Goal: Task Accomplishment & Management: Manage account settings

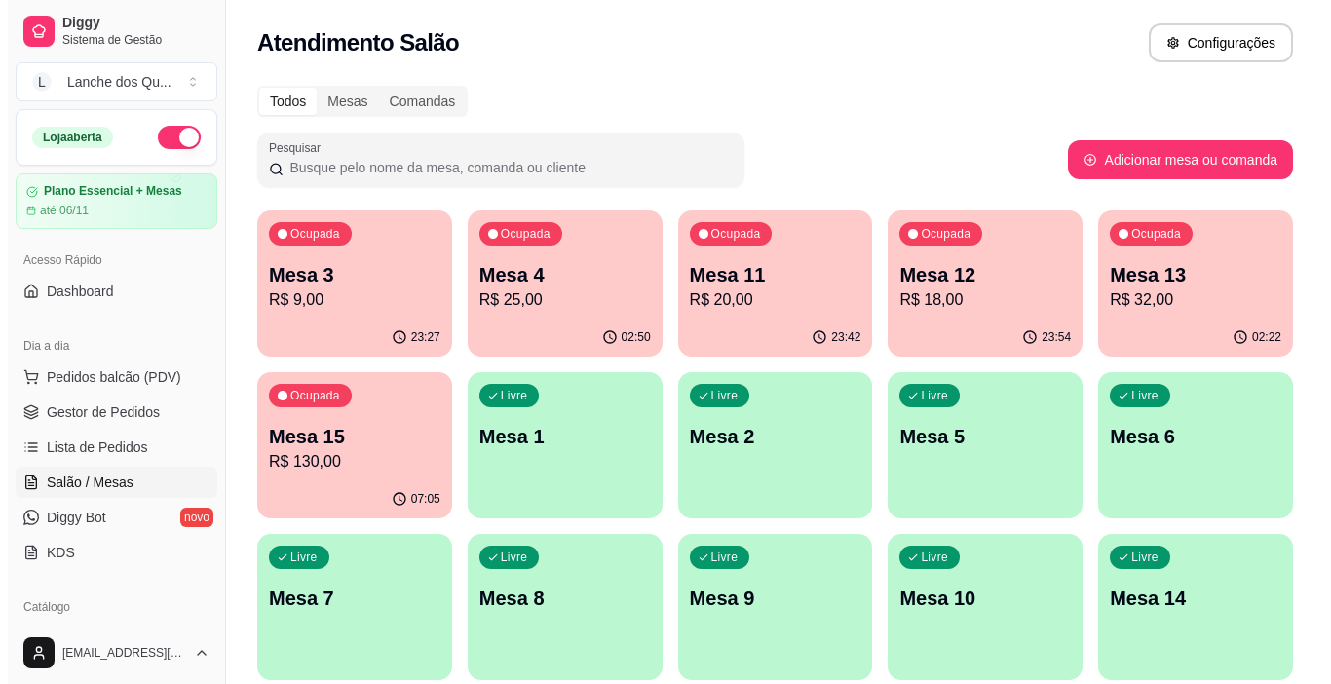
scroll to position [292, 0]
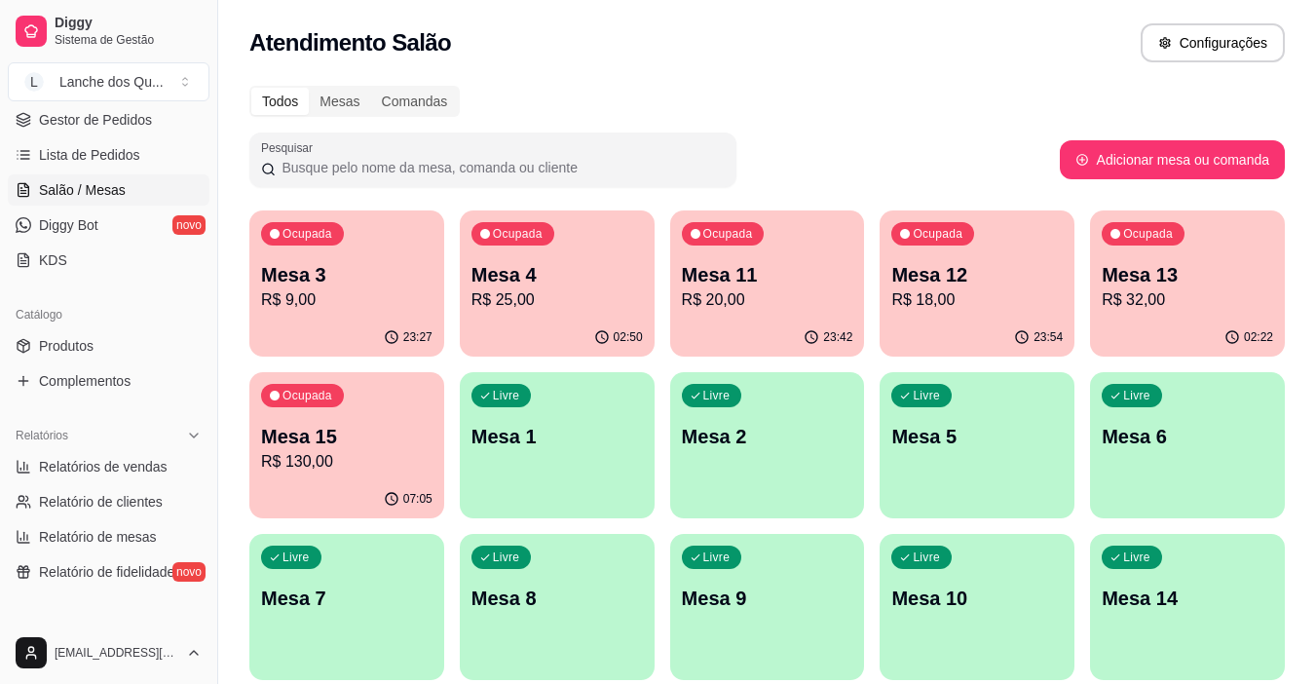
click at [556, 283] on p "Mesa 4" at bounding box center [556, 274] width 171 height 27
click at [109, 211] on link "Diggy Bot novo" at bounding box center [109, 224] width 202 height 31
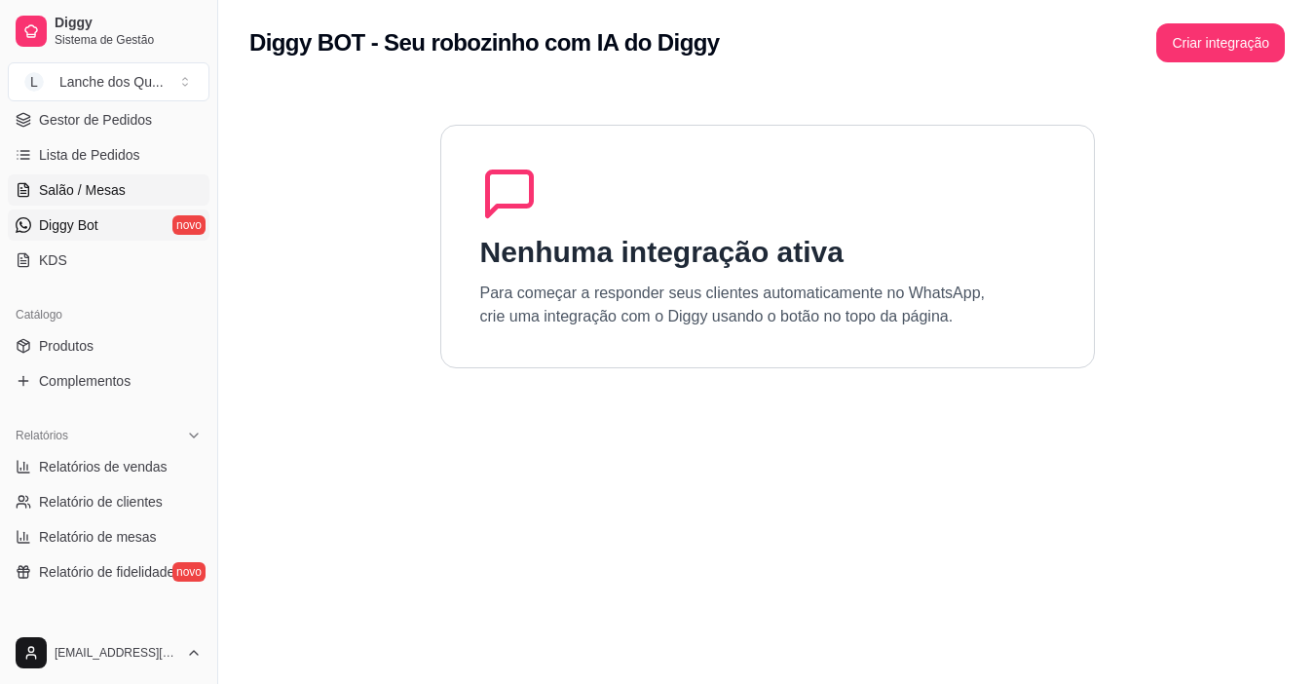
click at [108, 186] on span "Salão / Mesas" at bounding box center [82, 189] width 87 height 19
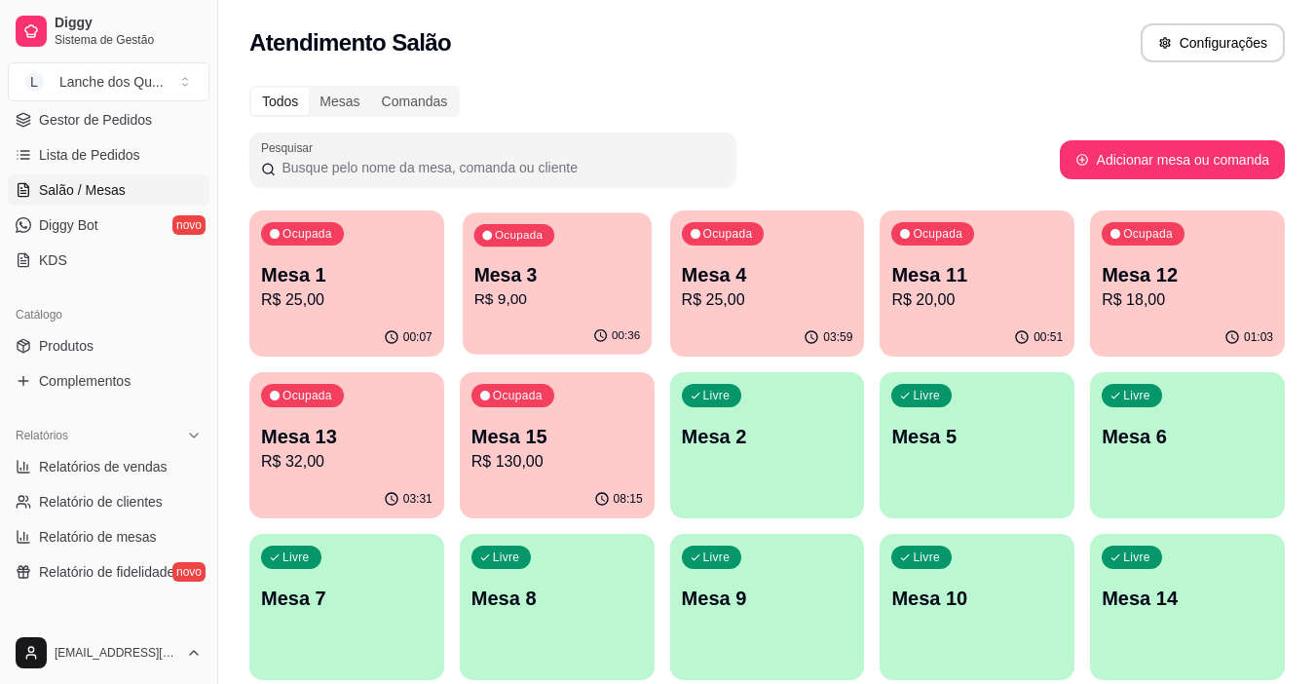
click at [559, 291] on p "R$ 9,00" at bounding box center [556, 299] width 167 height 22
click at [286, 329] on div "00:07" at bounding box center [346, 338] width 195 height 38
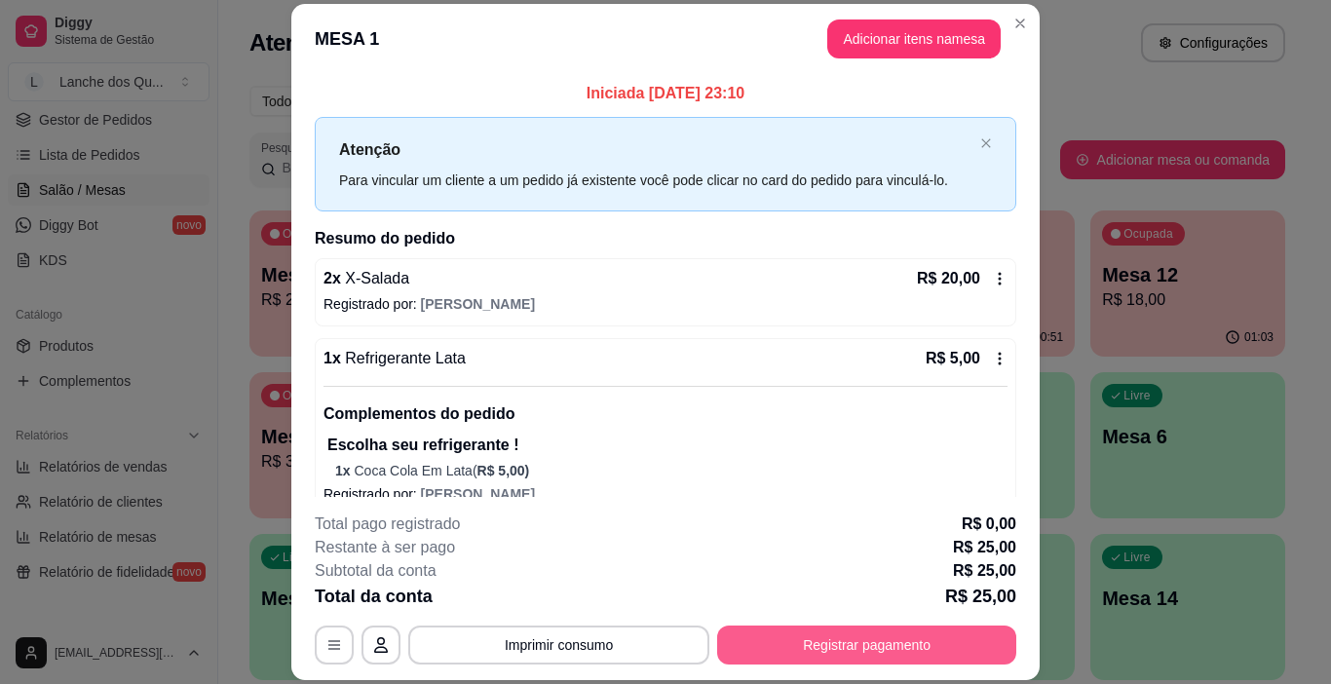
click at [879, 666] on footer "**********" at bounding box center [665, 588] width 748 height 183
click at [884, 650] on button "Registrar pagamento" at bounding box center [866, 644] width 299 height 39
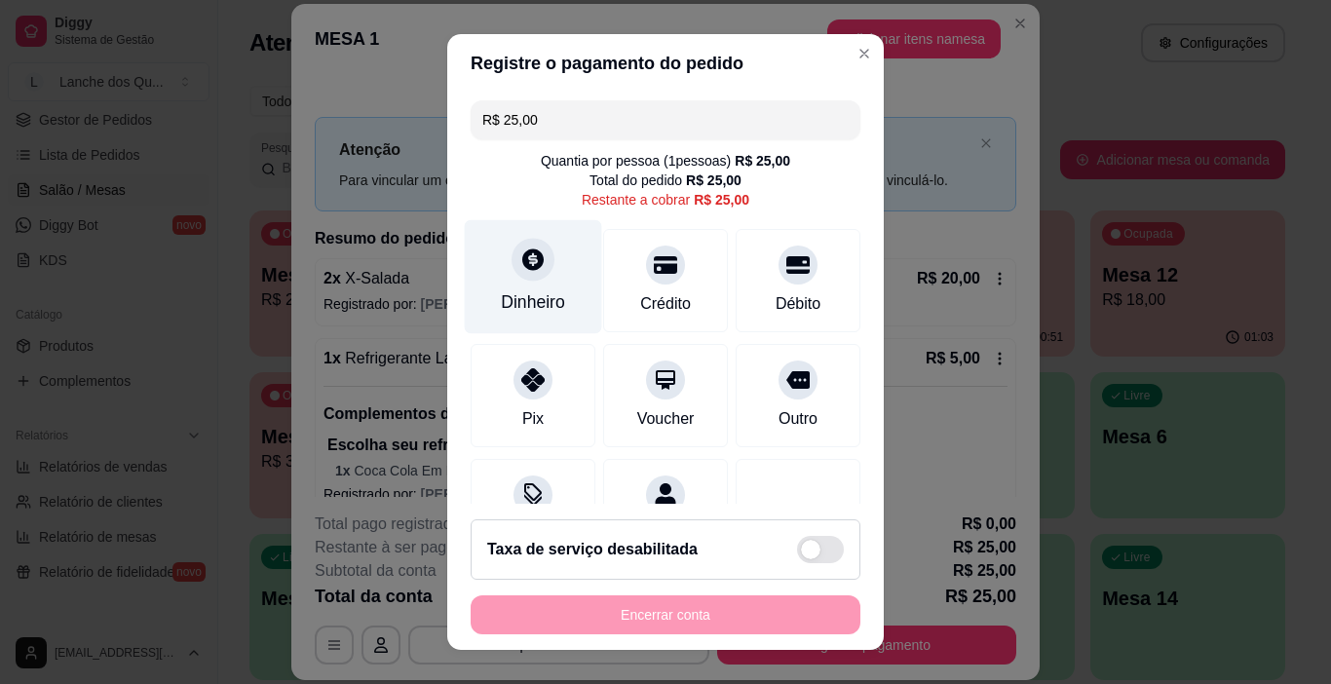
click at [526, 283] on div "Dinheiro" at bounding box center [533, 277] width 137 height 114
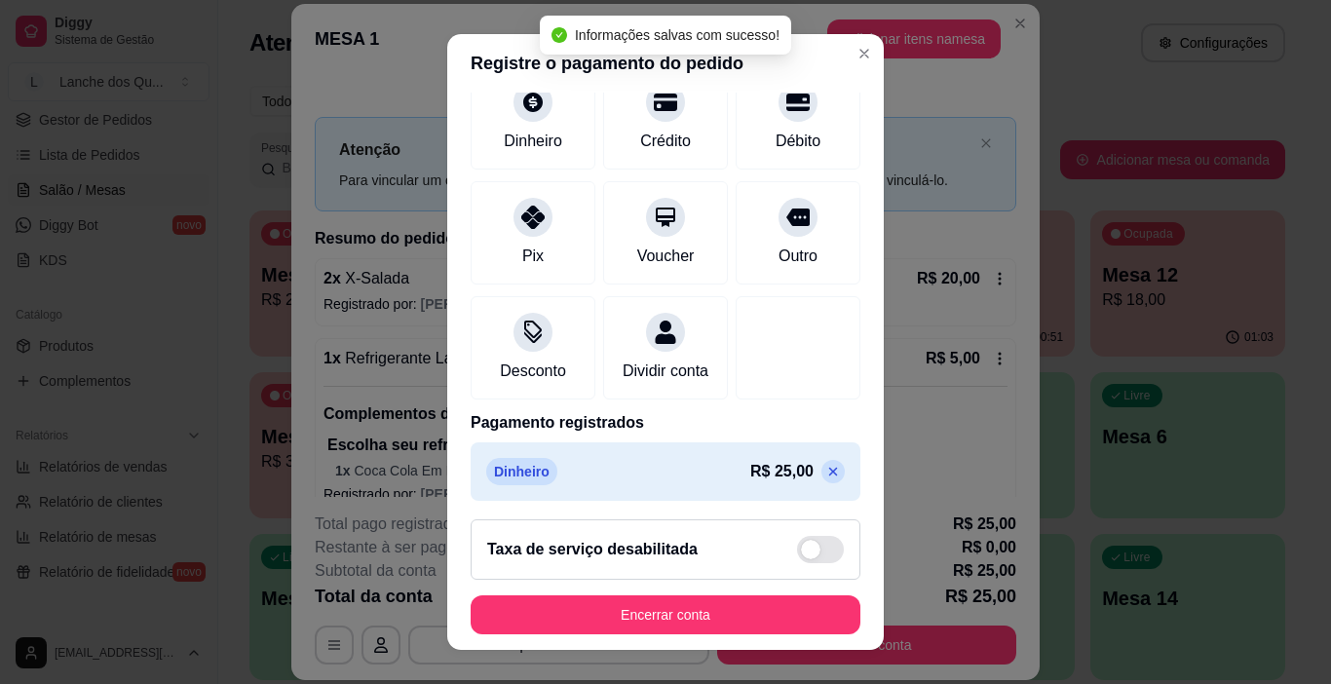
scroll to position [171, 0]
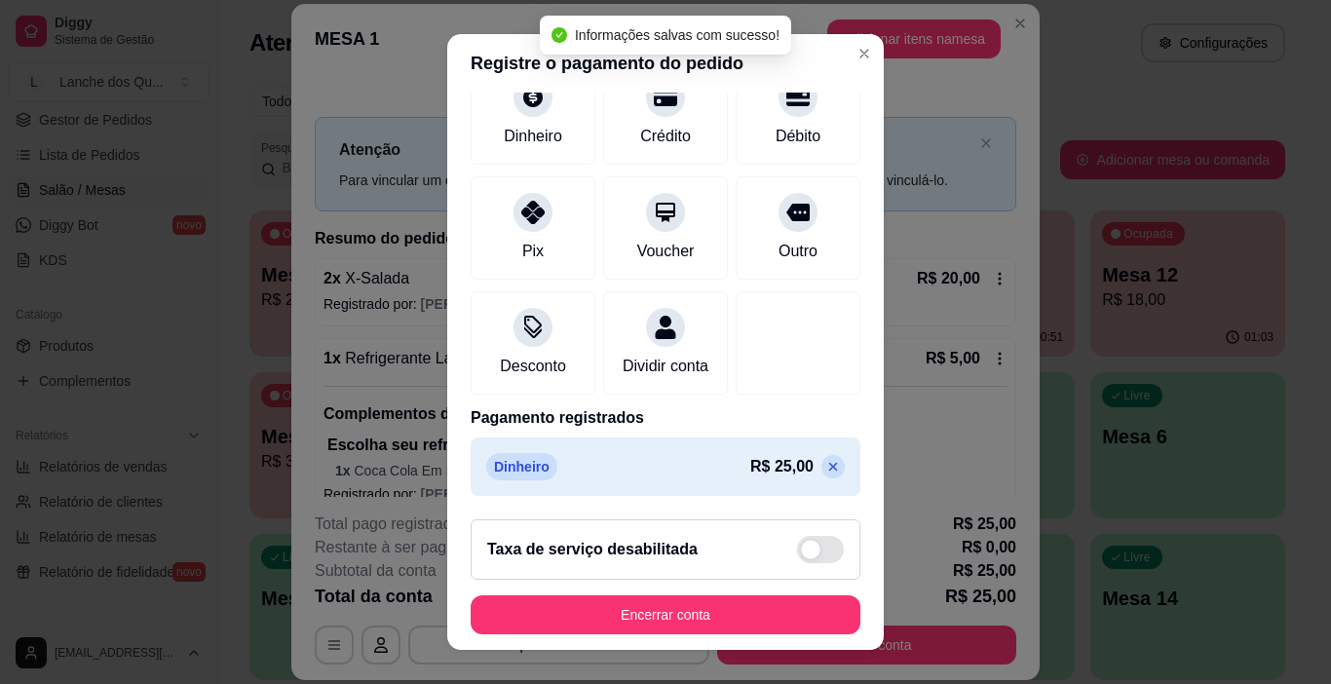
click at [821, 472] on p at bounding box center [832, 466] width 23 height 23
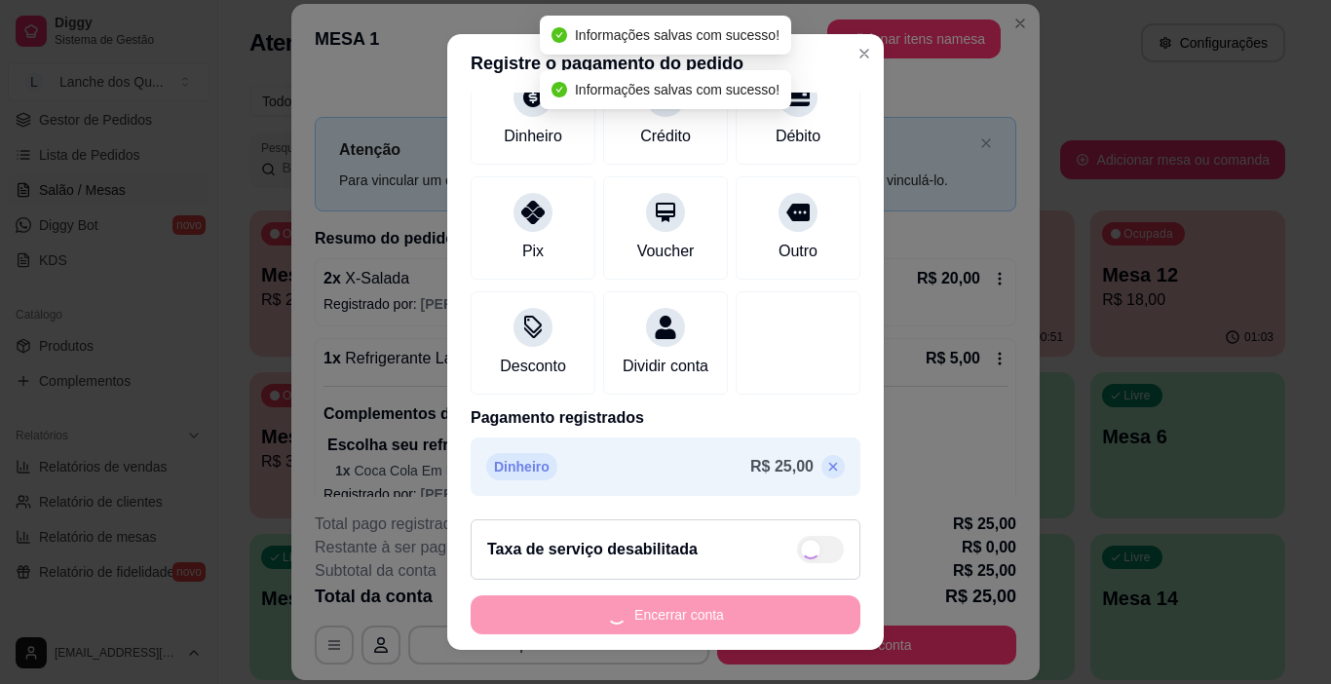
scroll to position [0, 0]
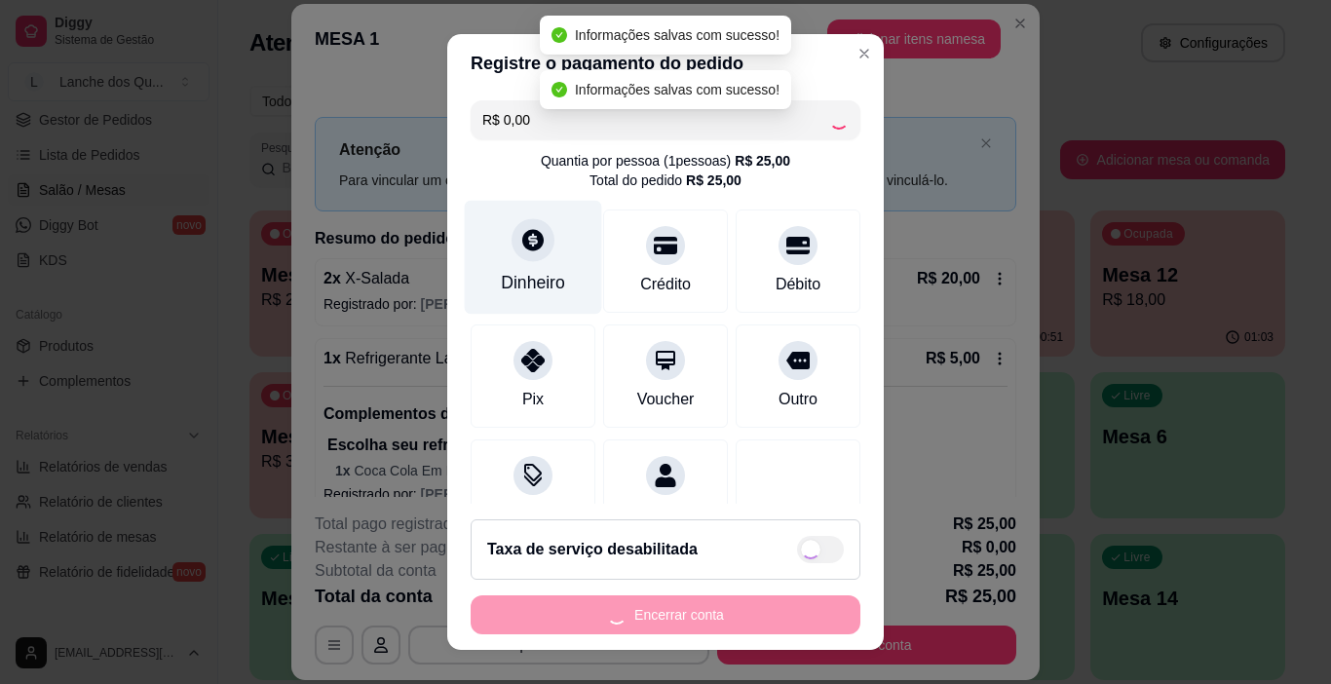
type input "R$ 25,00"
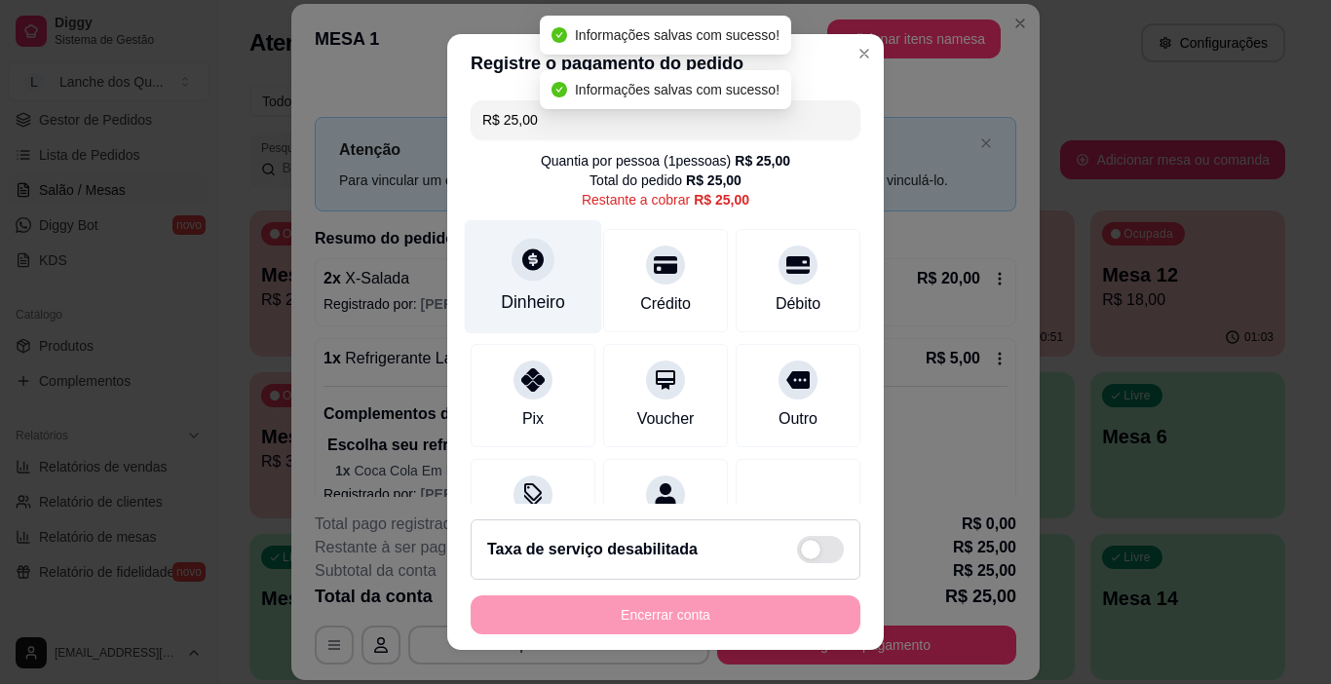
click at [520, 264] on icon at bounding box center [532, 258] width 25 height 25
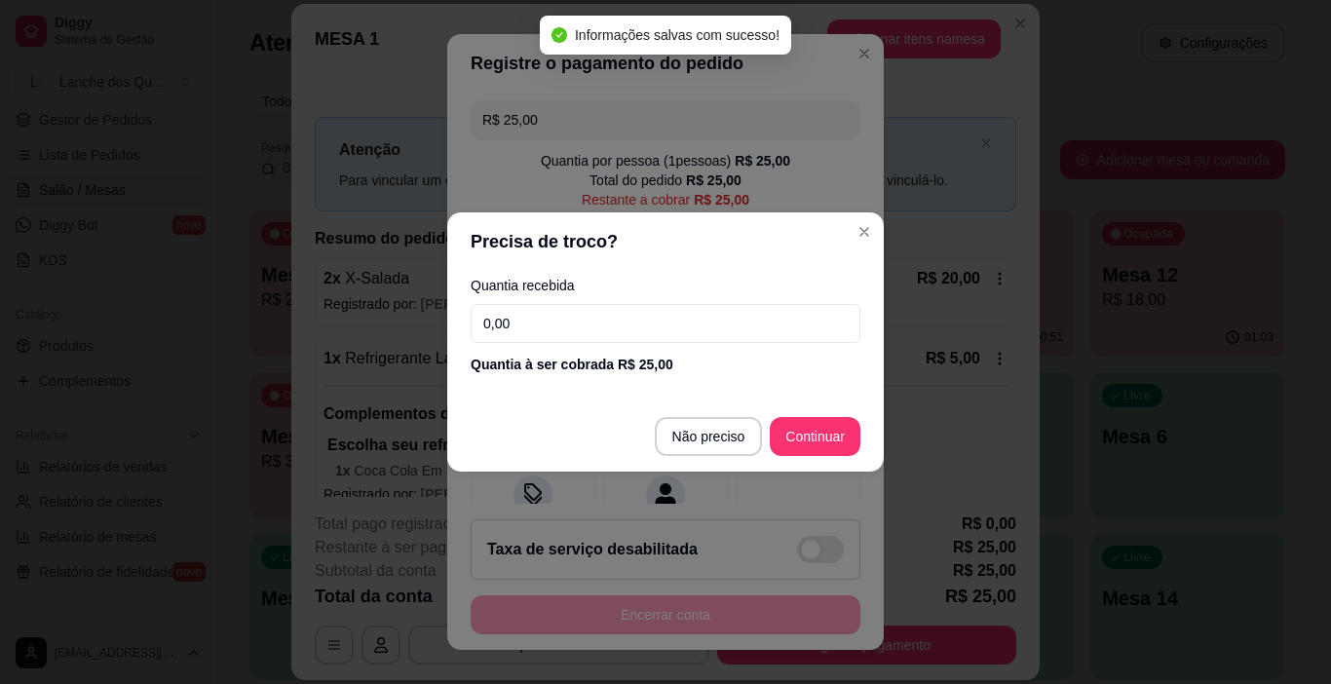
drag, startPoint x: 565, startPoint y: 337, endPoint x: 346, endPoint y: 321, distance: 219.7
click at [346, 321] on div "Precisa de troco? Quantia recebida 0,00 Quantia à ser cobrada R$ 25,00 Não prec…" at bounding box center [665, 342] width 1331 height 684
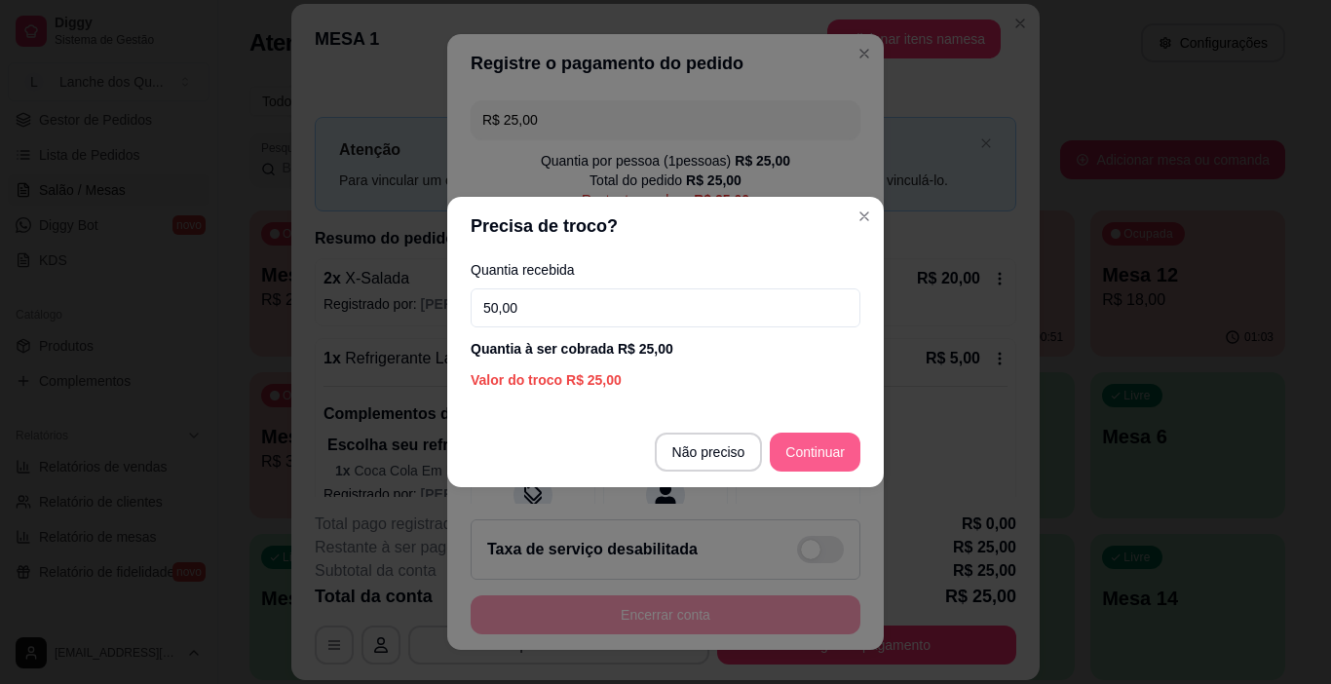
type input "50,00"
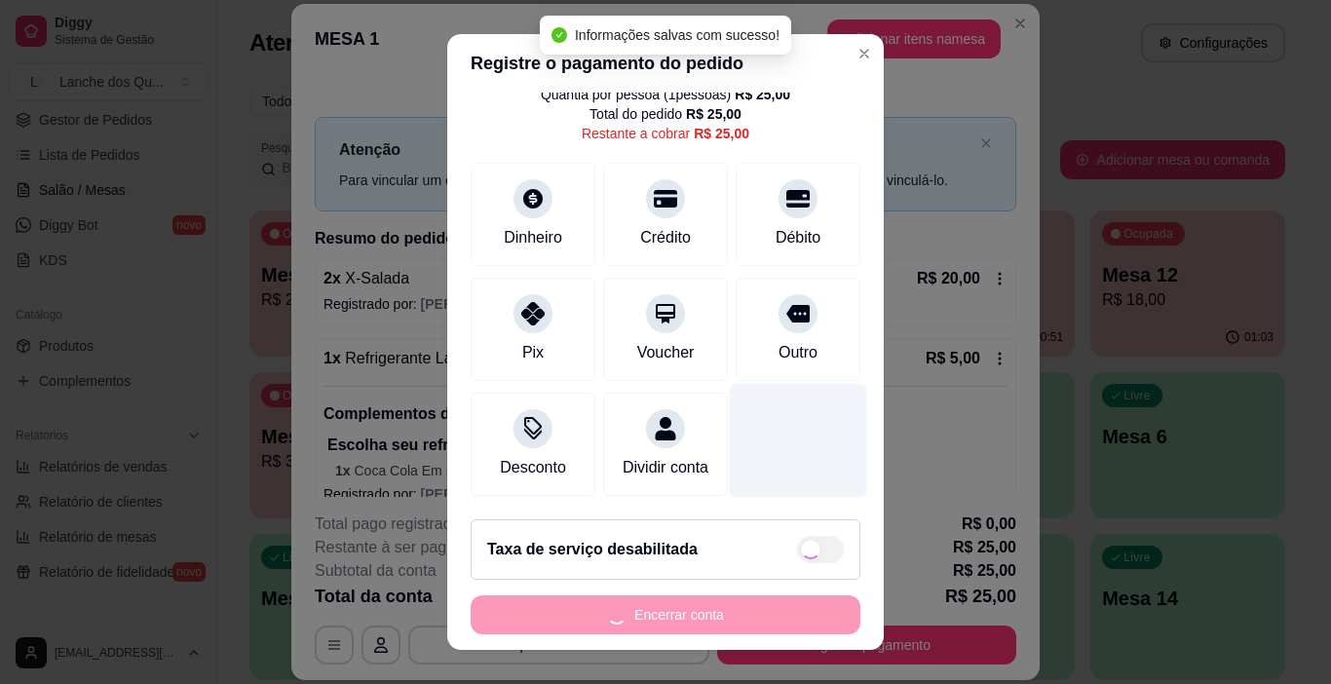
type input "R$ 0,00"
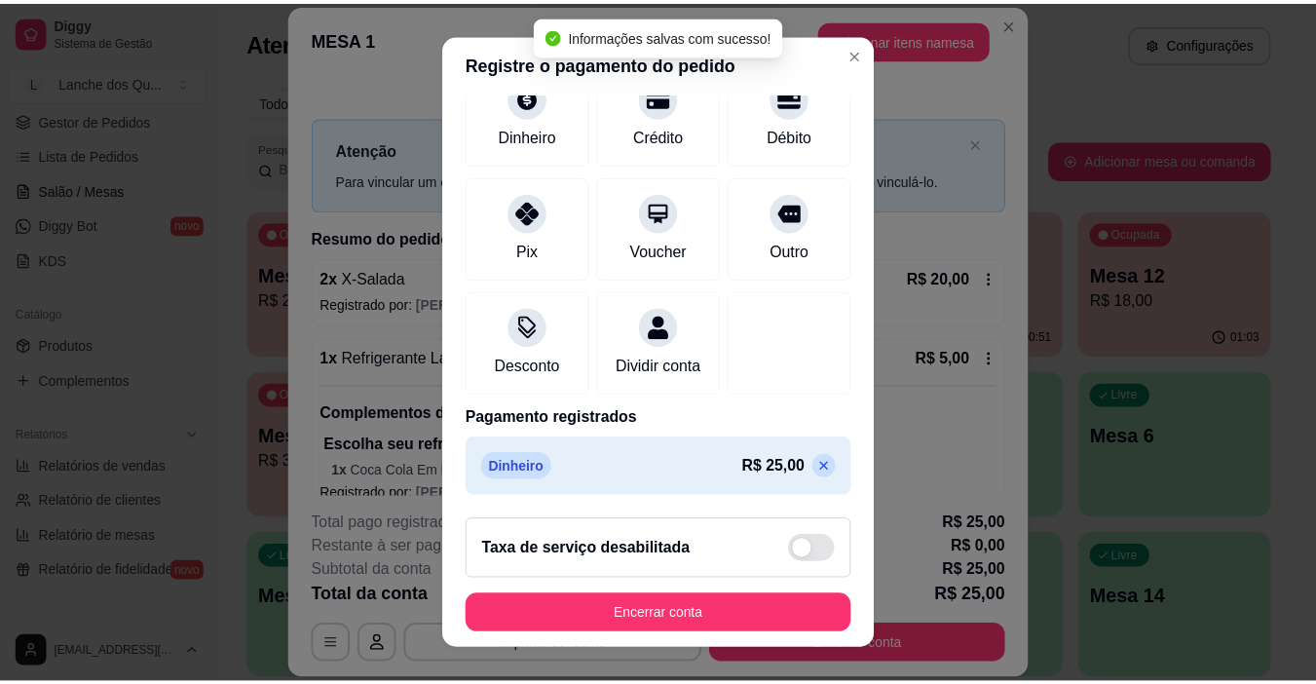
scroll to position [28, 0]
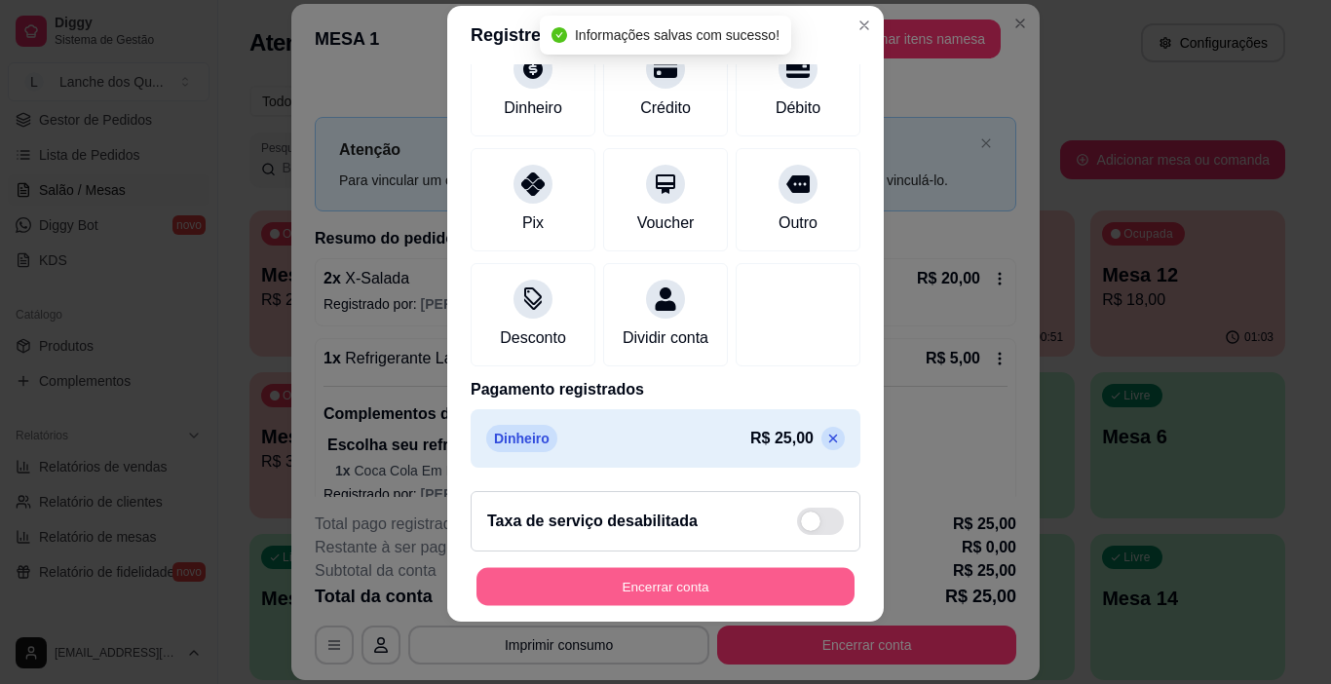
click at [679, 581] on button "Encerrar conta" at bounding box center [665, 587] width 378 height 38
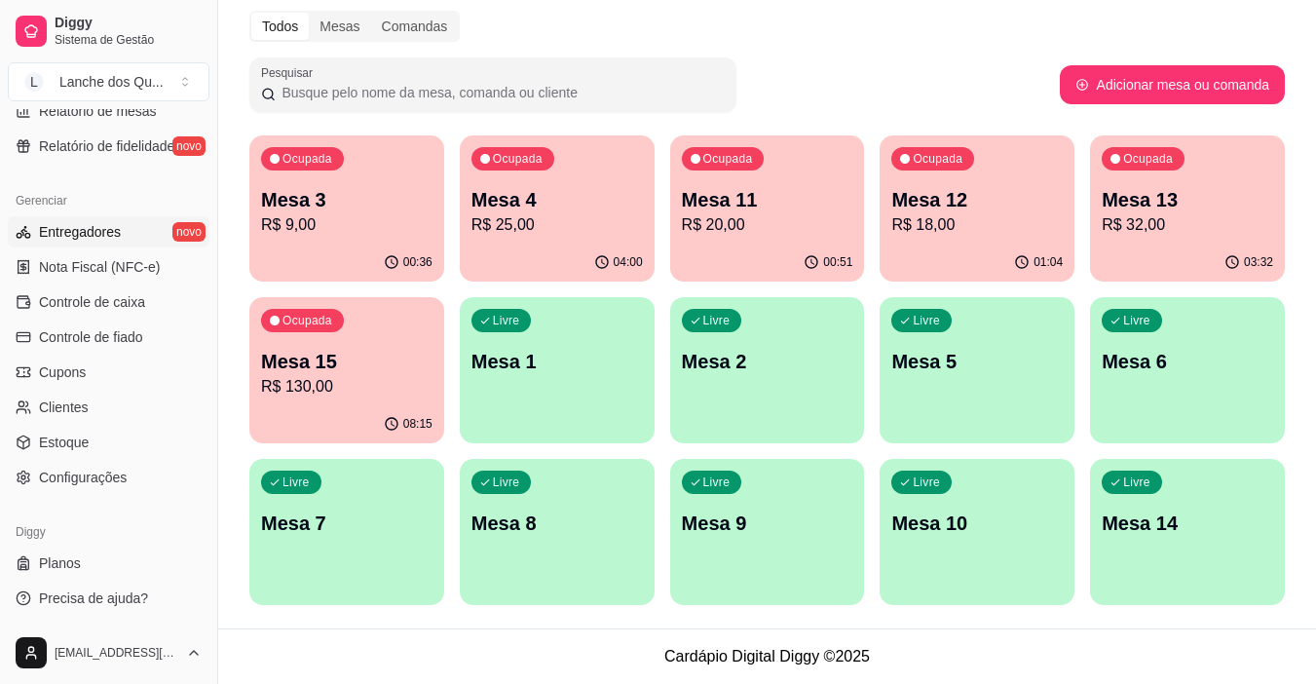
scroll to position [523, 0]
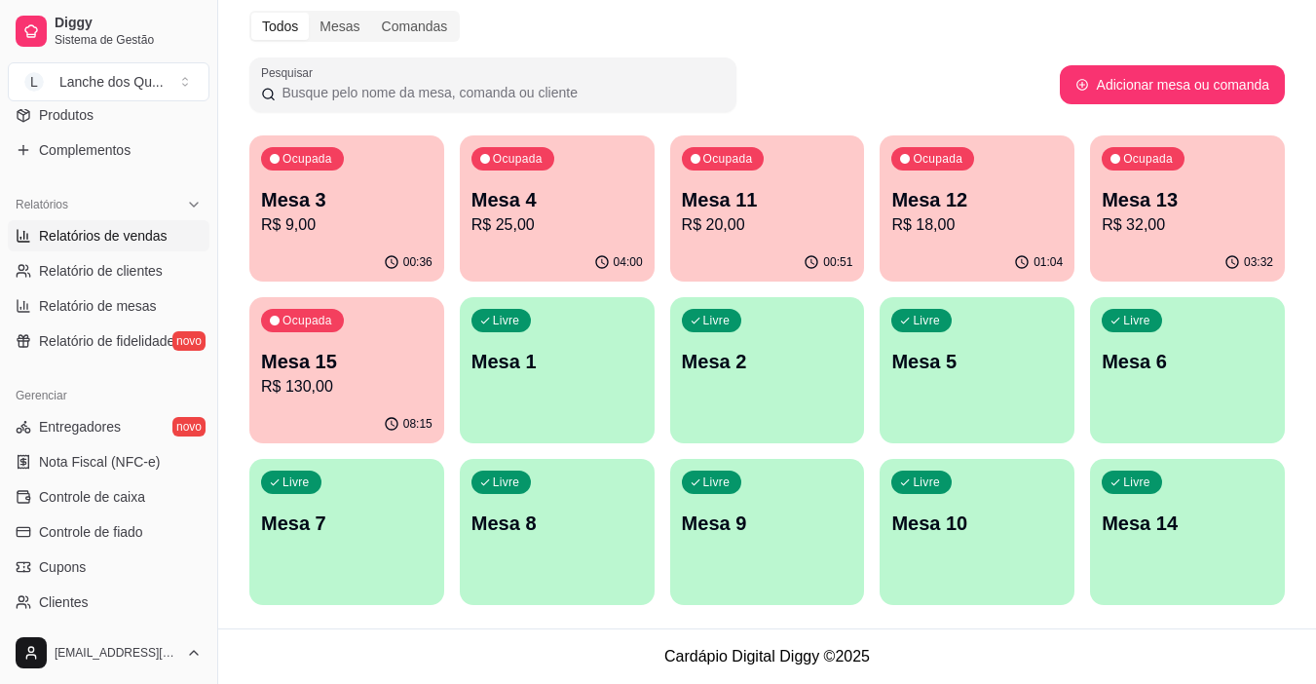
click at [113, 234] on span "Relatórios de vendas" at bounding box center [103, 235] width 129 height 19
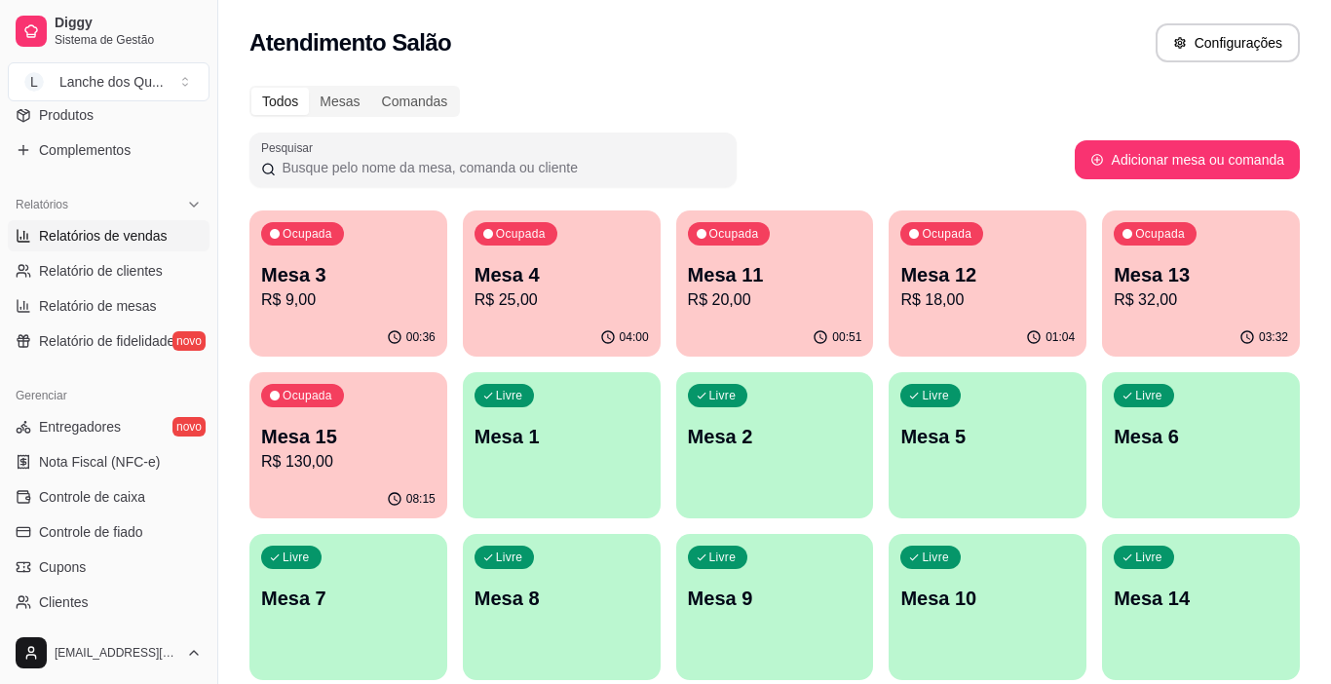
select select "ALL"
select select "0"
